Goal: Task Accomplishment & Management: Complete application form

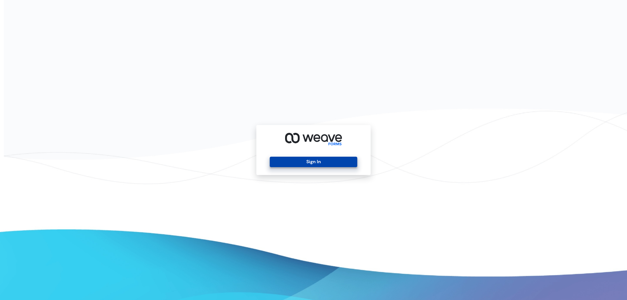
click at [310, 164] on button "Sign In" at bounding box center [313, 162] width 87 height 10
click at [336, 160] on button "Sign In" at bounding box center [313, 162] width 87 height 10
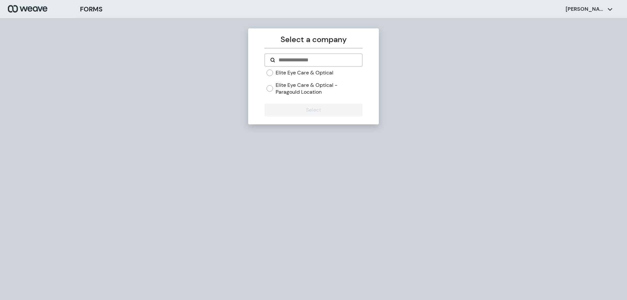
click at [272, 69] on form "Elite Eye Care & Optical Elite Eye Care & Optical - Paragould Location Select" at bounding box center [314, 85] width 98 height 63
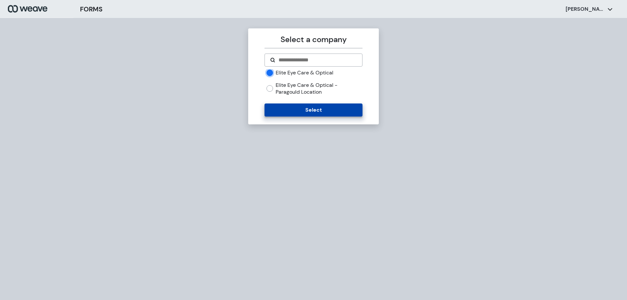
click at [298, 116] on button "Select" at bounding box center [314, 110] width 98 height 13
